Goal: Transaction & Acquisition: Book appointment/travel/reservation

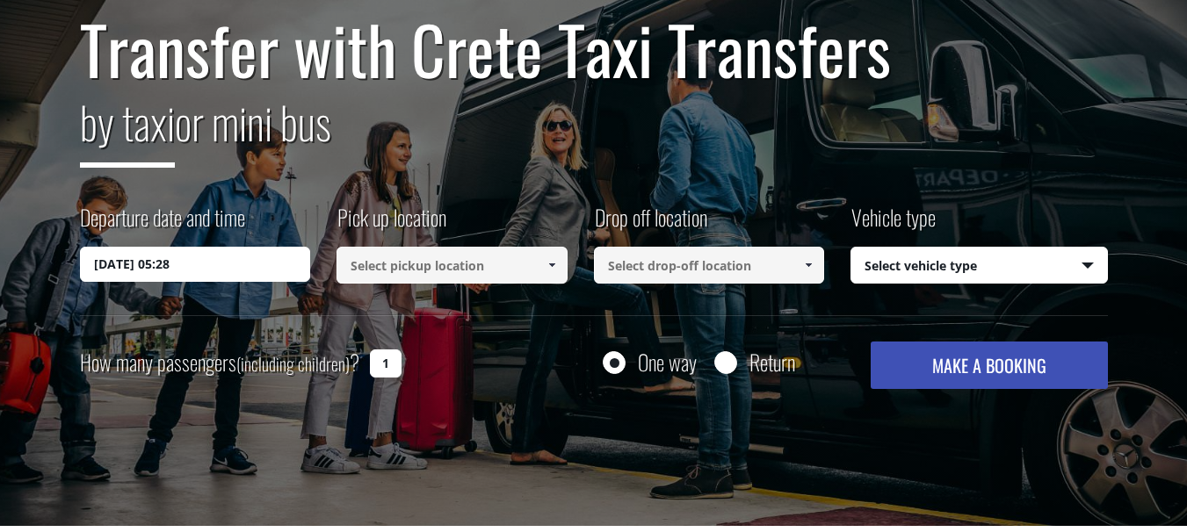
click at [416, 264] on input at bounding box center [452, 265] width 231 height 37
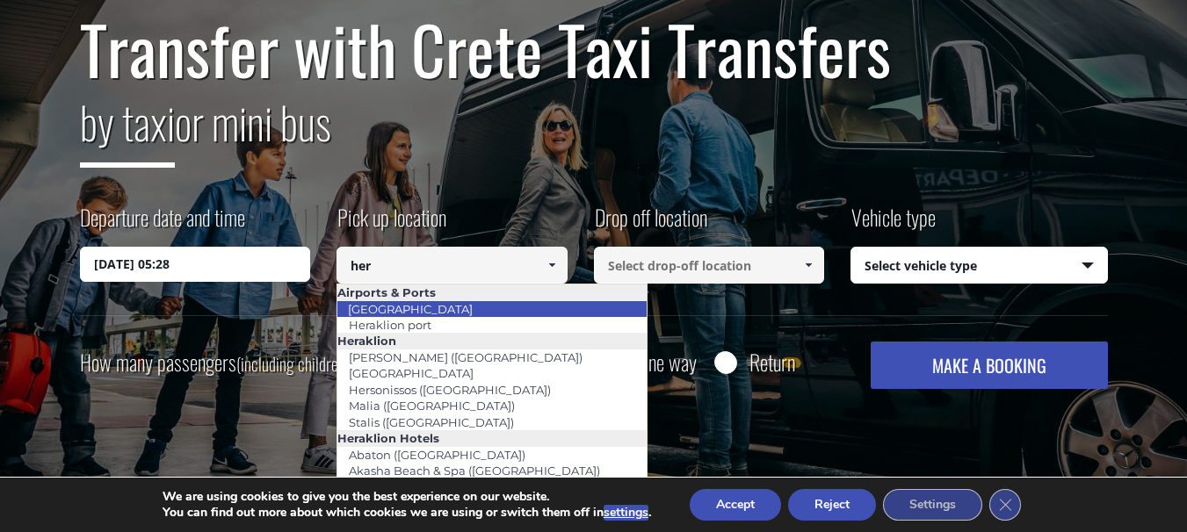
click at [465, 309] on li "[GEOGRAPHIC_DATA]" at bounding box center [491, 309] width 309 height 16
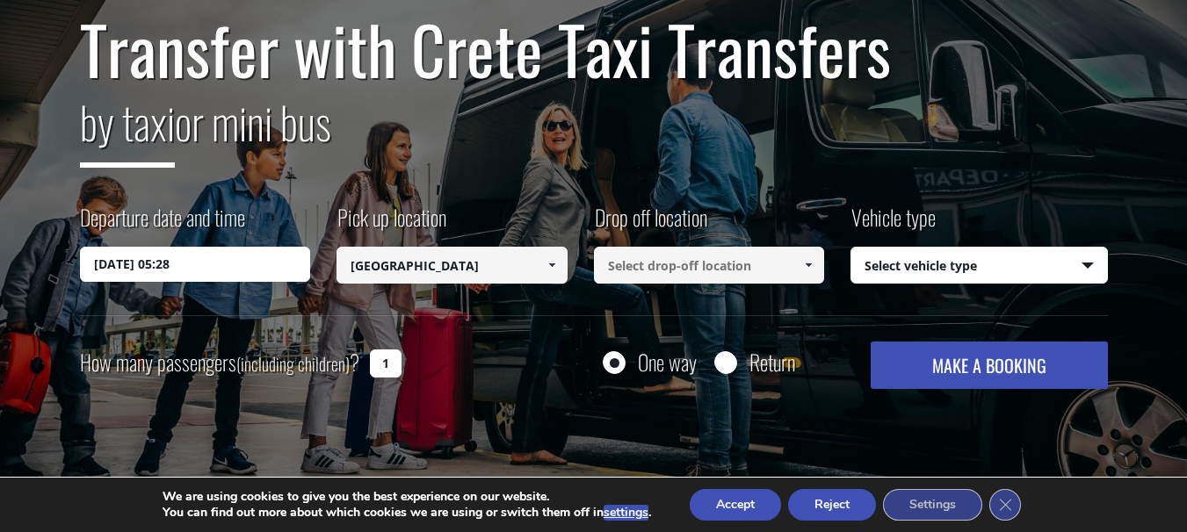
type input "[GEOGRAPHIC_DATA]"
click at [649, 270] on input at bounding box center [709, 265] width 231 height 37
click at [813, 268] on span at bounding box center [808, 265] width 14 height 14
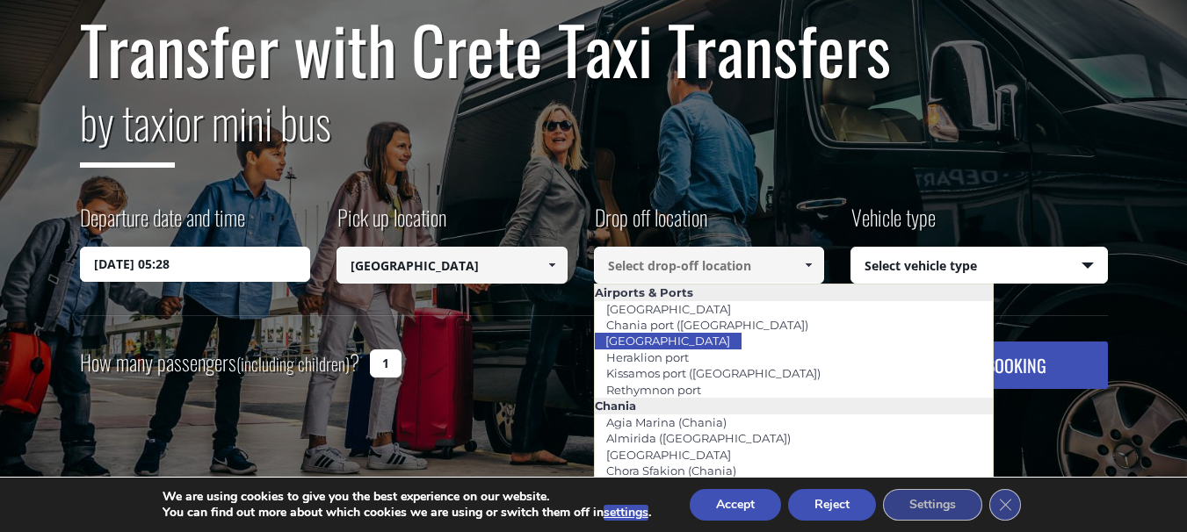
click at [734, 343] on li "[GEOGRAPHIC_DATA]" at bounding box center [794, 341] width 399 height 16
type input "[GEOGRAPHIC_DATA]"
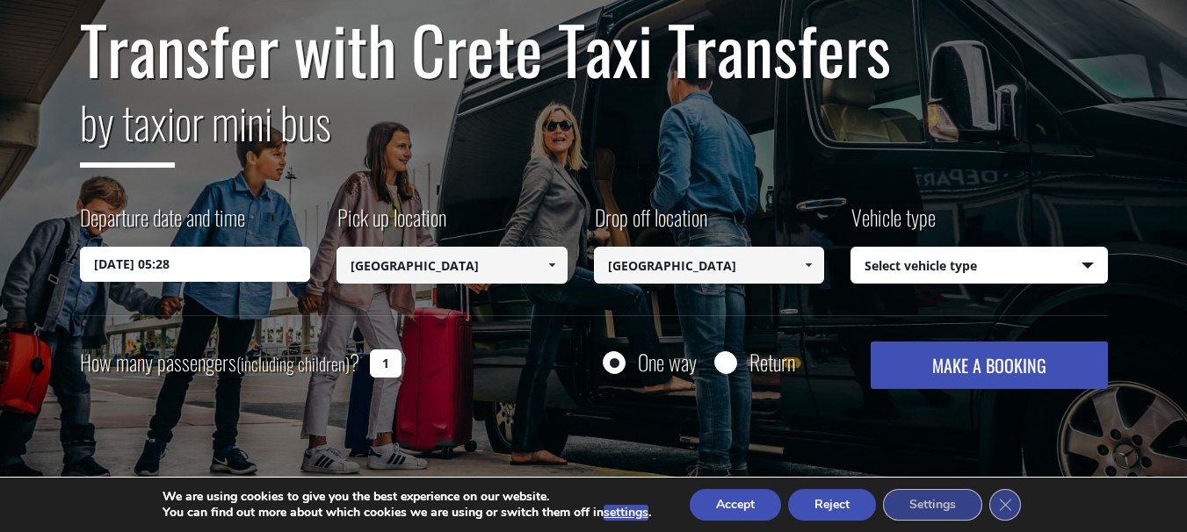
click at [921, 251] on select "Select vehicle type Taxi (4 passengers) Mercedes E Class Mini Van (7 passengers…" at bounding box center [979, 266] width 256 height 37
select select "540"
click at [851, 248] on select "Select vehicle type Taxi (4 passengers) Mercedes E Class Mini Van (7 passengers…" at bounding box center [979, 266] width 256 height 37
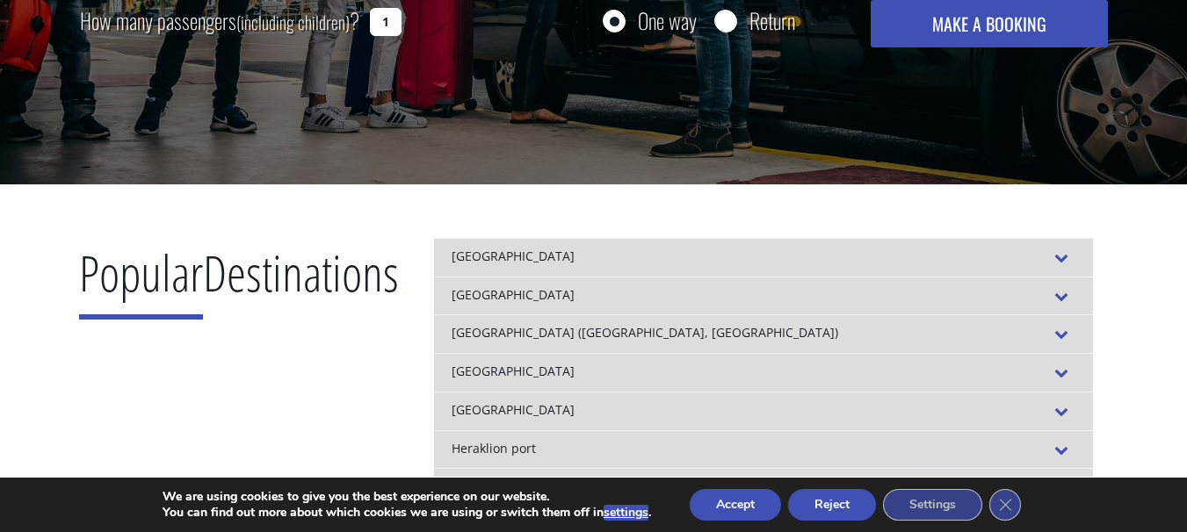
scroll to position [264, 0]
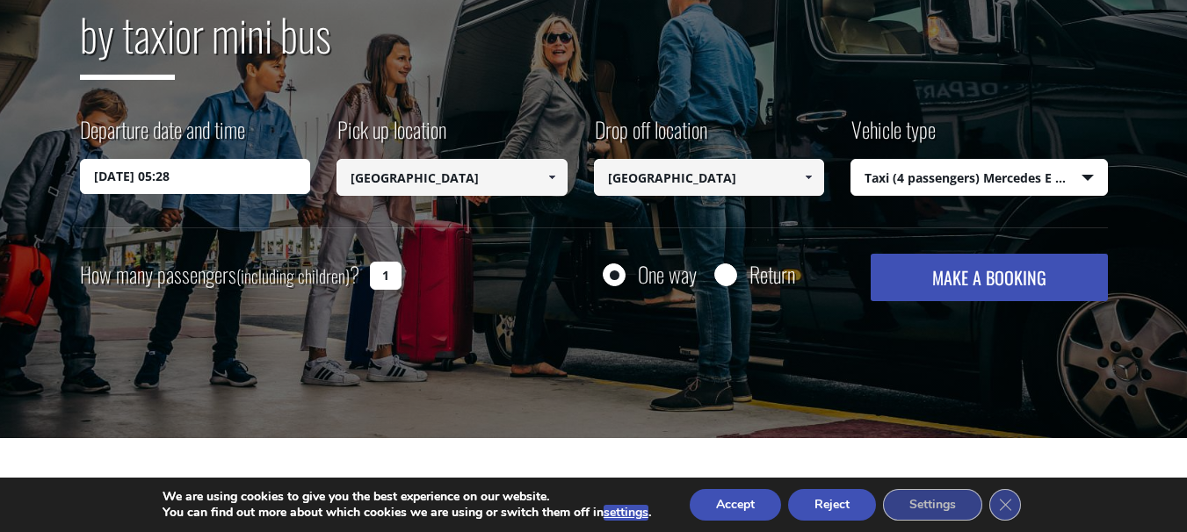
click at [954, 297] on button "MAKE A BOOKING" at bounding box center [989, 277] width 236 height 47
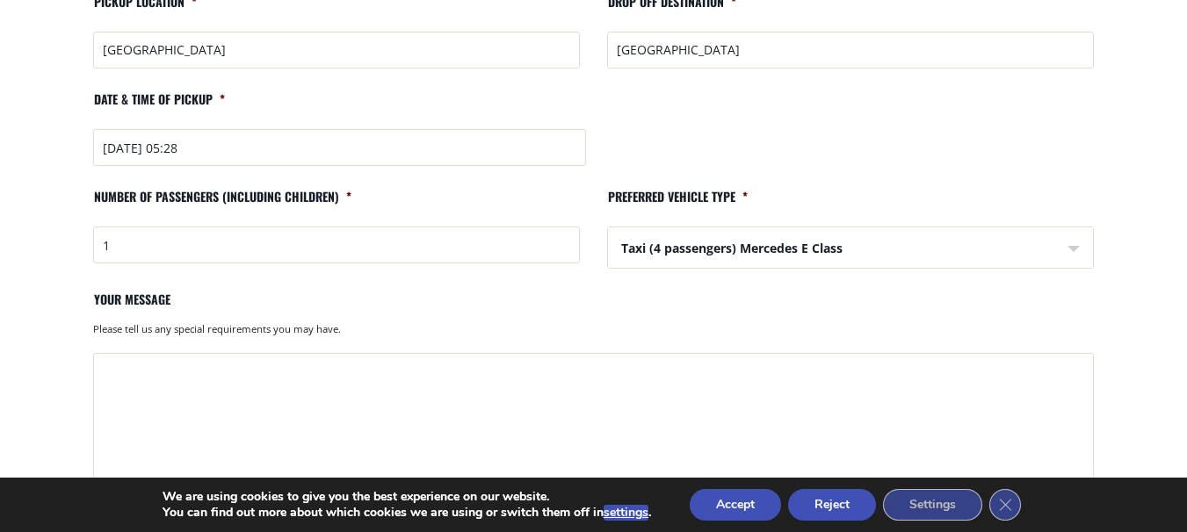
scroll to position [344, 0]
